Goal: Check status

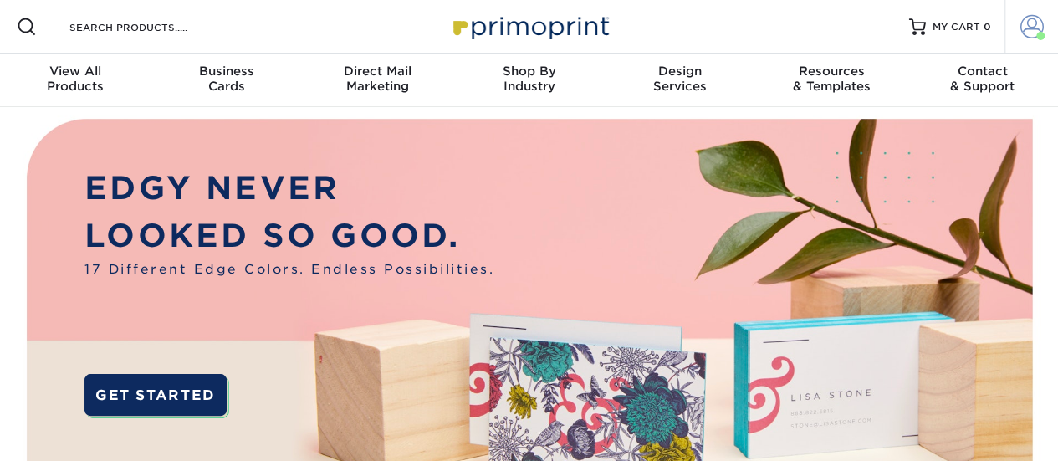
click at [1029, 24] on span at bounding box center [1031, 26] width 23 height 23
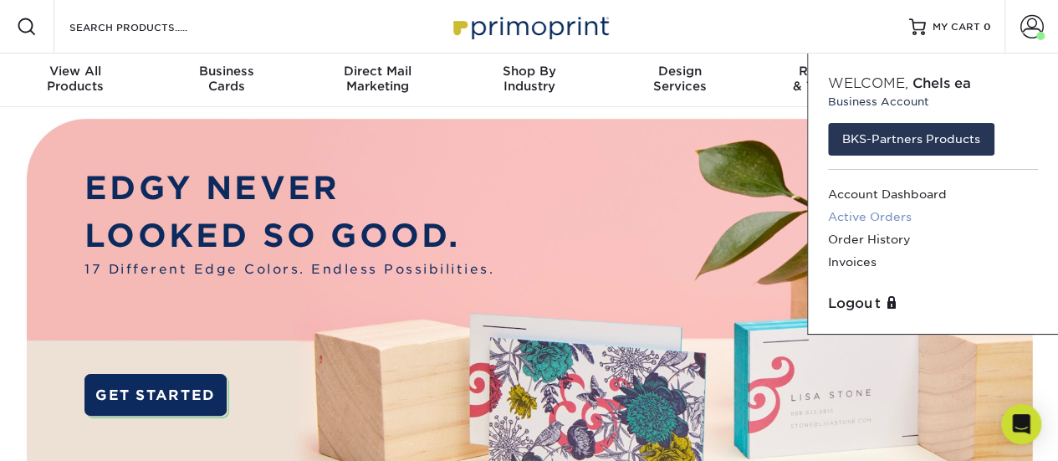
click at [851, 215] on link "Active Orders" at bounding box center [933, 217] width 210 height 23
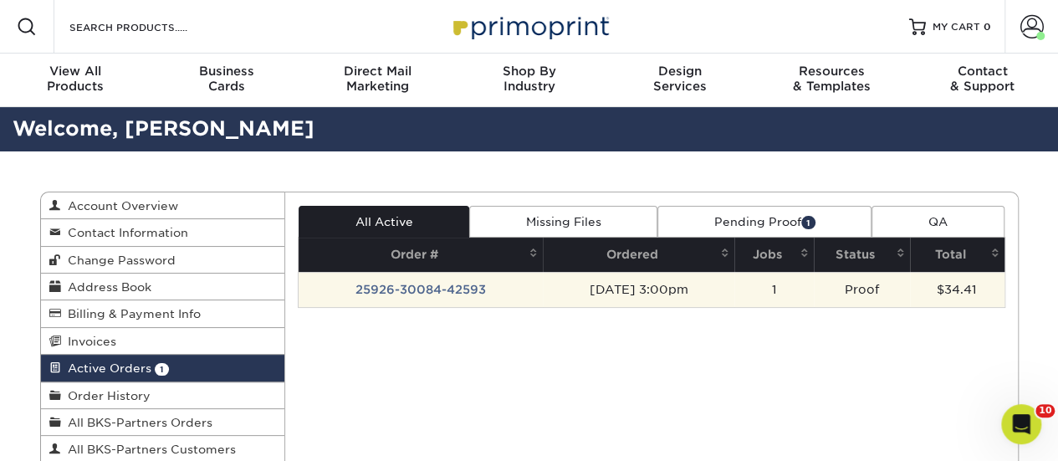
click at [437, 286] on td "25926-30084-42593" at bounding box center [421, 289] width 244 height 35
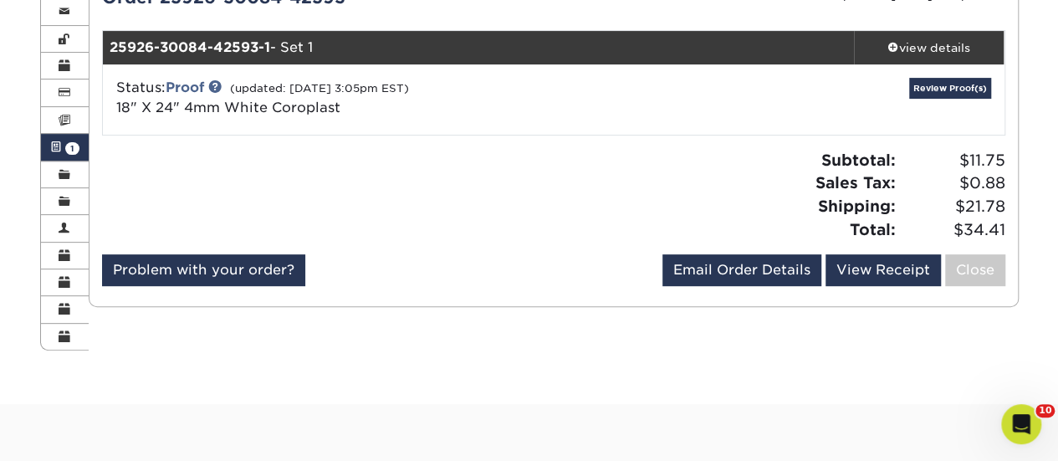
scroll to position [220, 0]
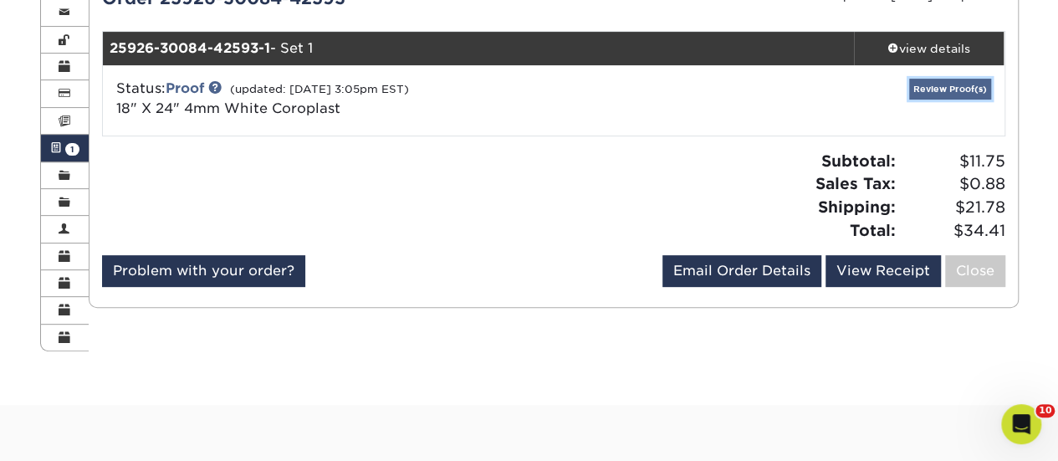
click at [973, 83] on link "Review Proof(s)" at bounding box center [950, 89] width 82 height 21
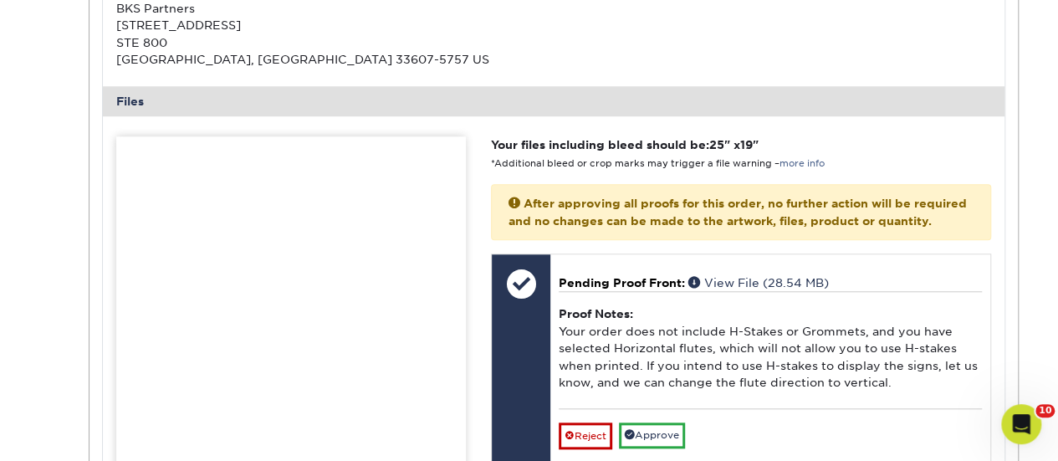
scroll to position [681, 0]
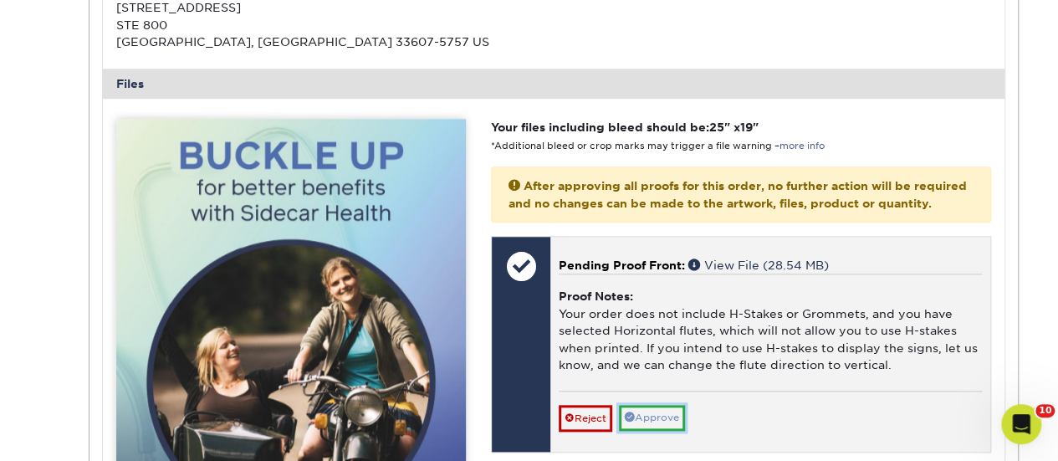
click at [659, 412] on link "Approve" at bounding box center [652, 418] width 66 height 26
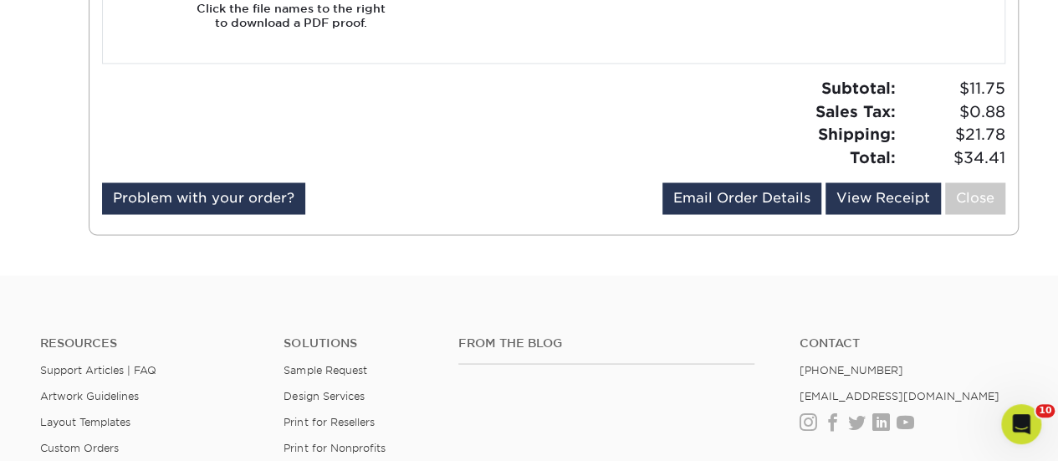
scroll to position [1307, 0]
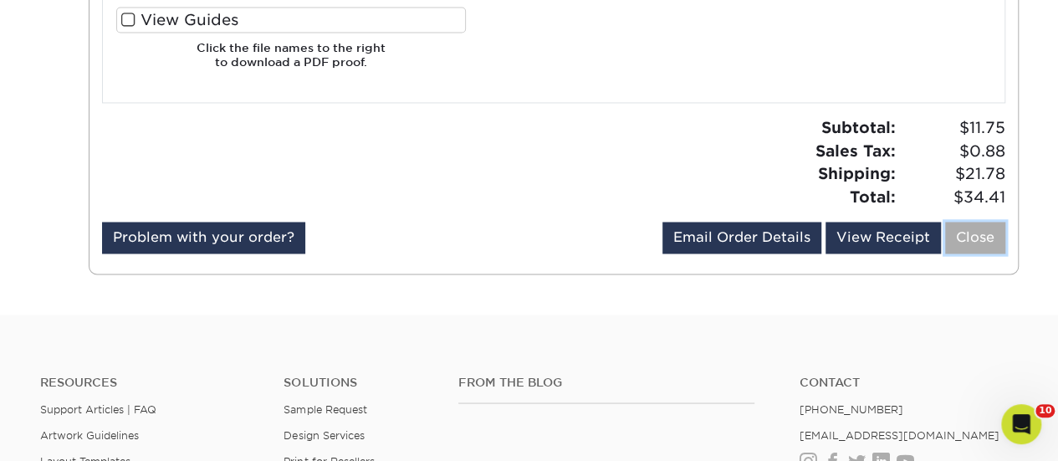
click at [965, 245] on link "Close" at bounding box center [975, 238] width 60 height 32
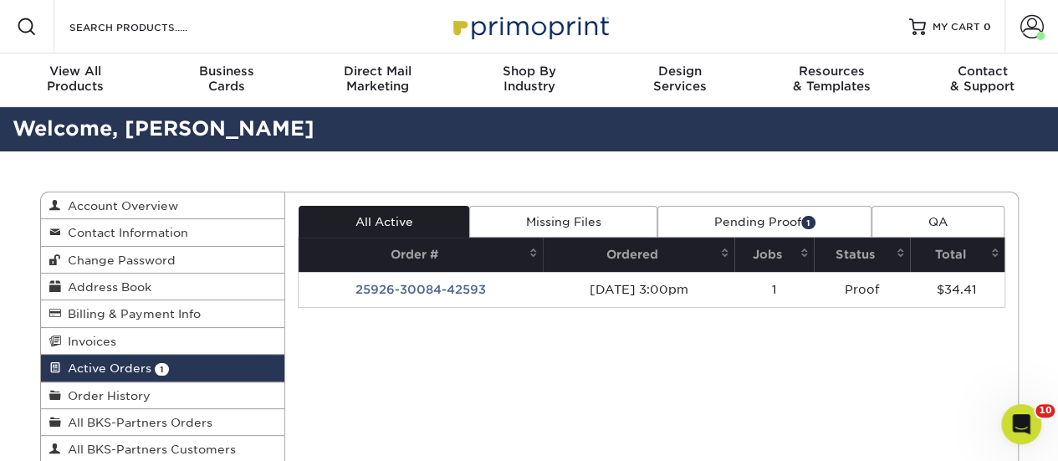
click at [790, 212] on link "Pending Proof 1" at bounding box center [764, 222] width 214 height 32
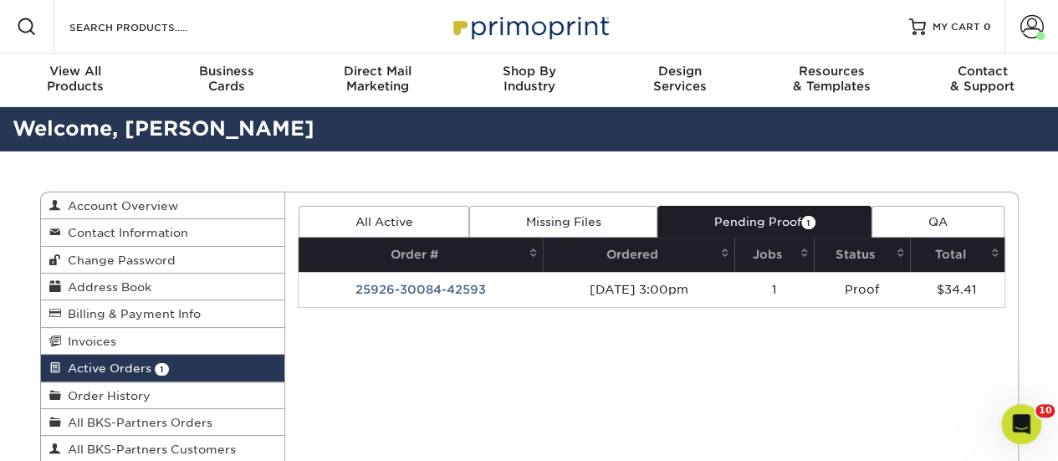
click at [777, 212] on link "Pending Proof 1" at bounding box center [764, 222] width 214 height 32
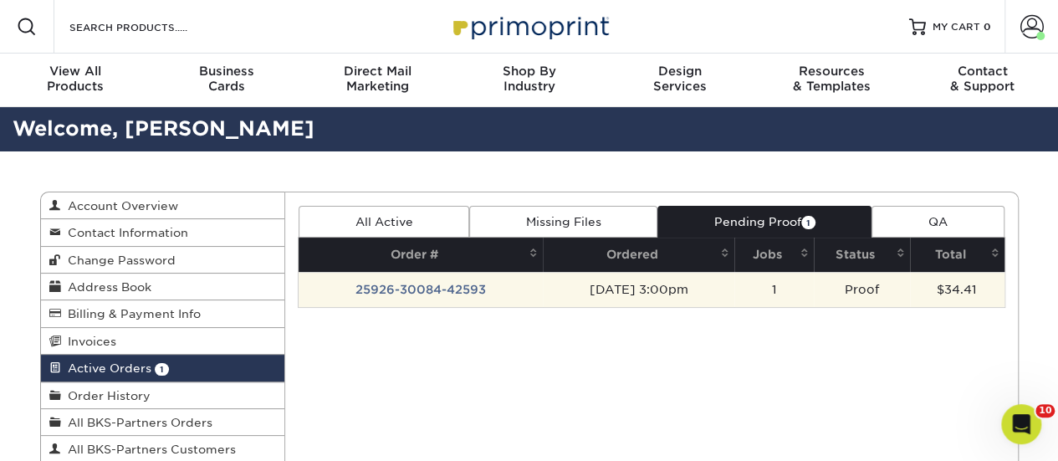
click at [457, 284] on td "25926-30084-42593" at bounding box center [421, 289] width 244 height 35
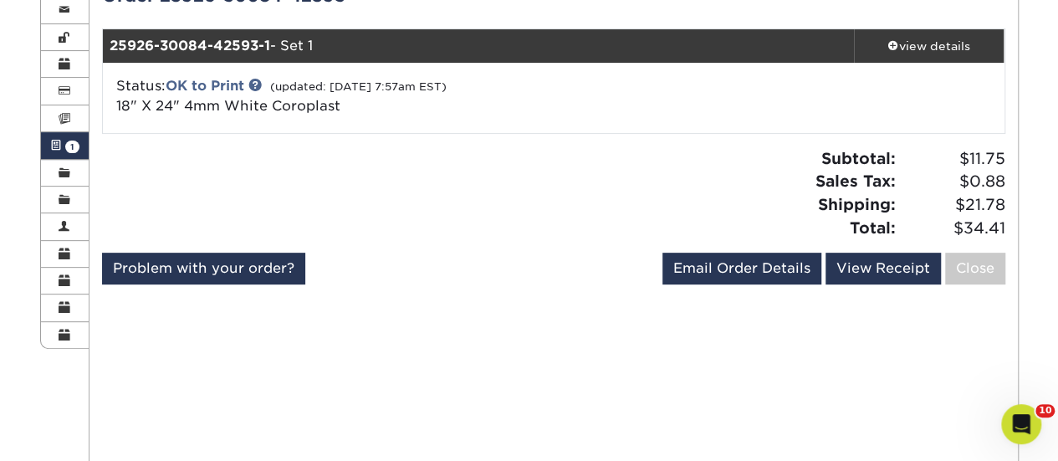
scroll to position [219, 0]
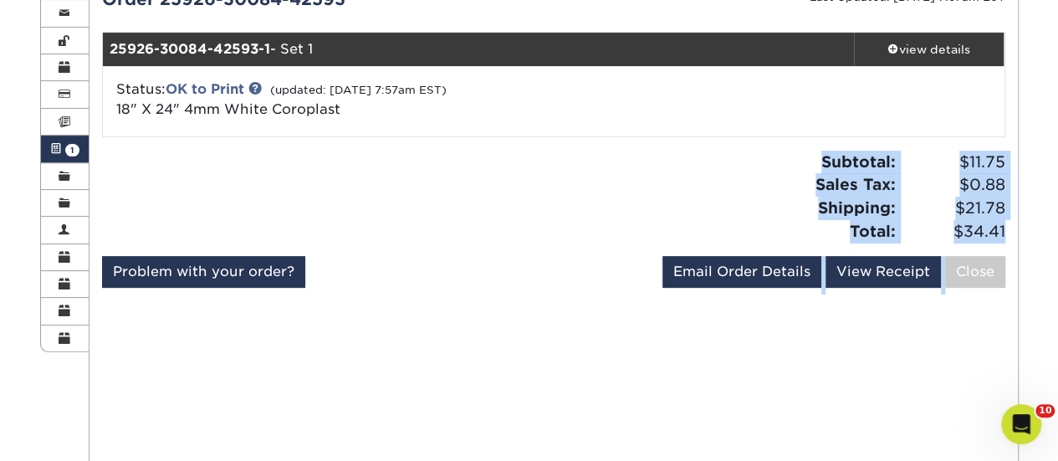
drag, startPoint x: 457, startPoint y: 284, endPoint x: 441, endPoint y: 250, distance: 37.0
click at [441, 250] on div "Order 25926-30084-42593 Last Updated: [DATE] 7:57am EST 25926-30084-42593-1 - S…" at bounding box center [553, 141] width 903 height 308
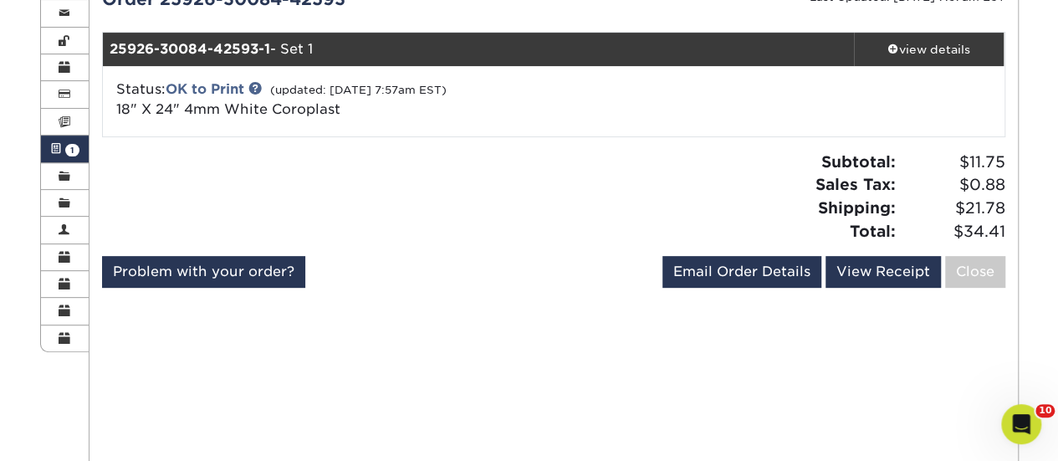
click at [516, 299] on div "All Active Missing Files Pending Proof 1 QA Order # Ordered Jobs Status Total 1" at bounding box center [553, 332] width 903 height 691
click at [979, 273] on link "Close" at bounding box center [975, 272] width 60 height 32
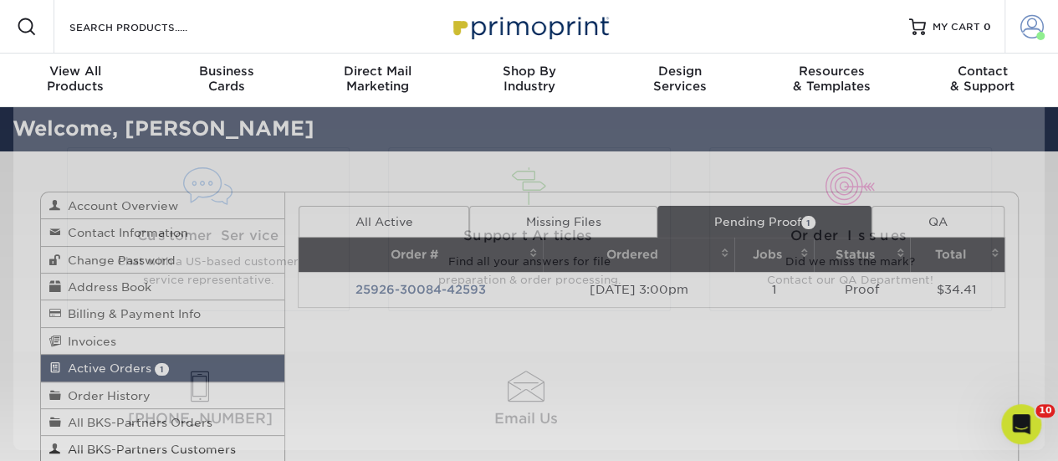
click at [1032, 29] on span at bounding box center [1031, 26] width 23 height 23
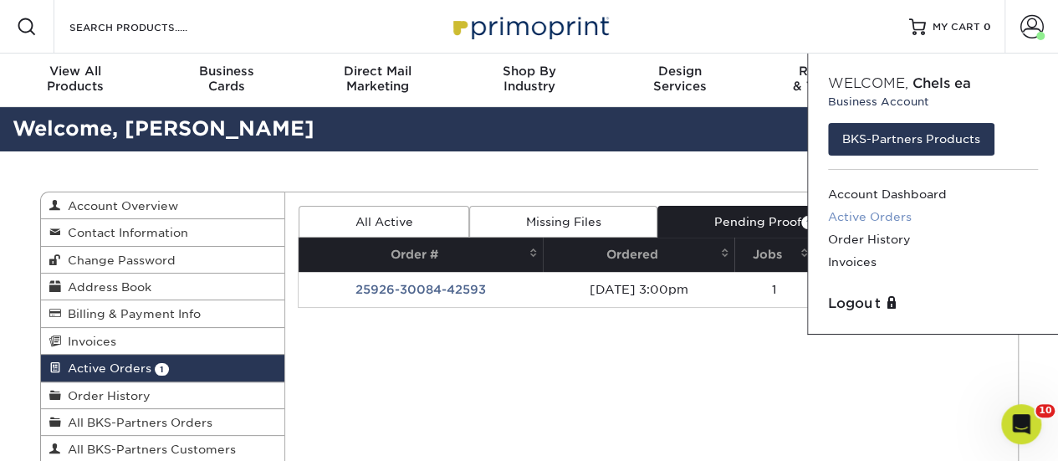
click at [866, 217] on link "Active Orders" at bounding box center [933, 217] width 210 height 23
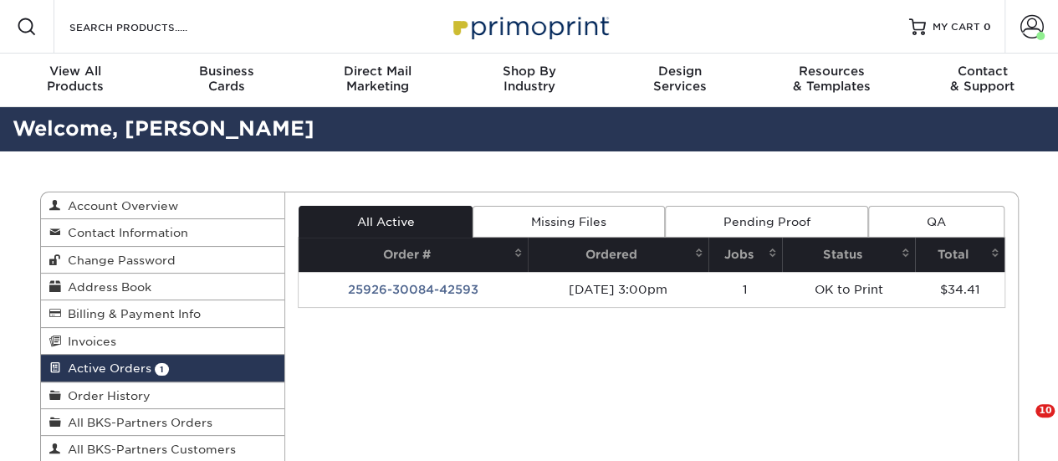
click at [801, 223] on link "Pending Proof" at bounding box center [766, 222] width 203 height 32
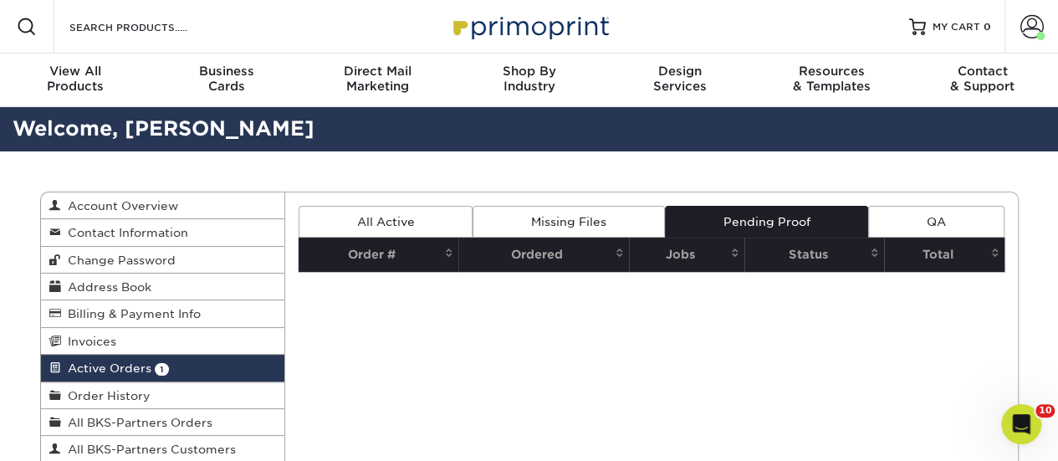
click at [390, 223] on link "All Active" at bounding box center [386, 222] width 174 height 32
